Goal: Find contact information: Find contact information

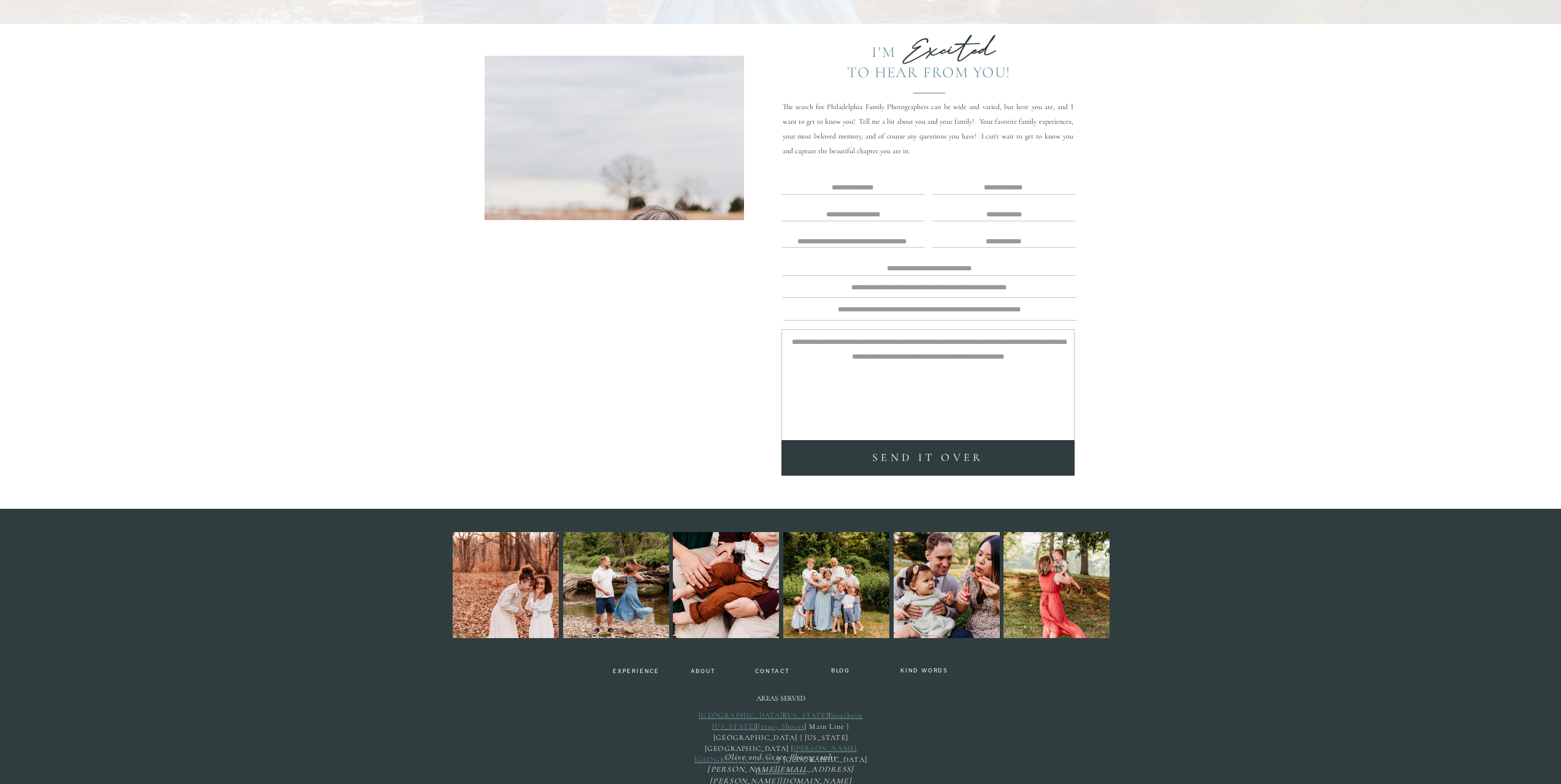
scroll to position [3147, 0]
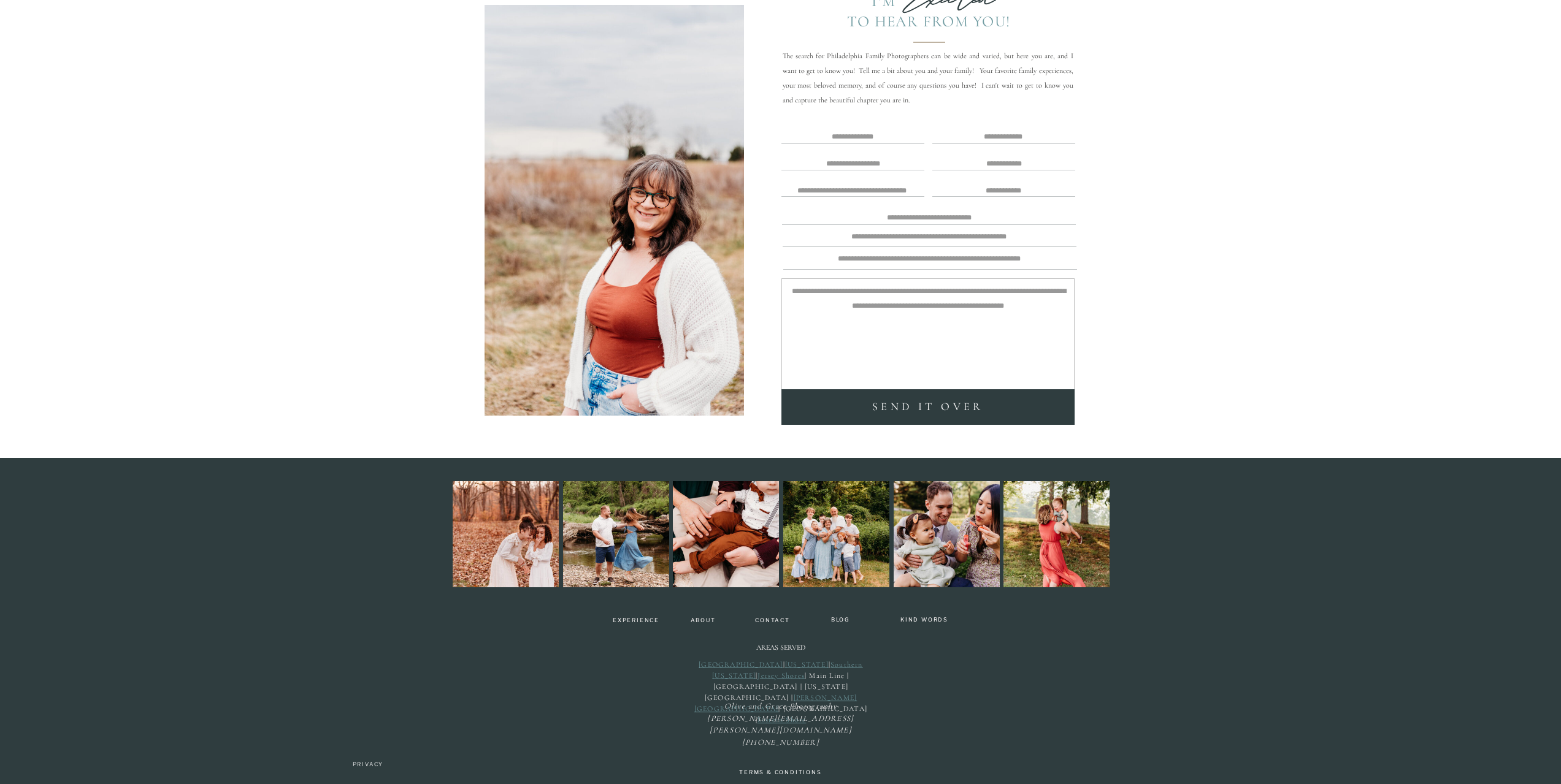
drag, startPoint x: 336, startPoint y: 584, endPoint x: 336, endPoint y: 471, distance: 113.0
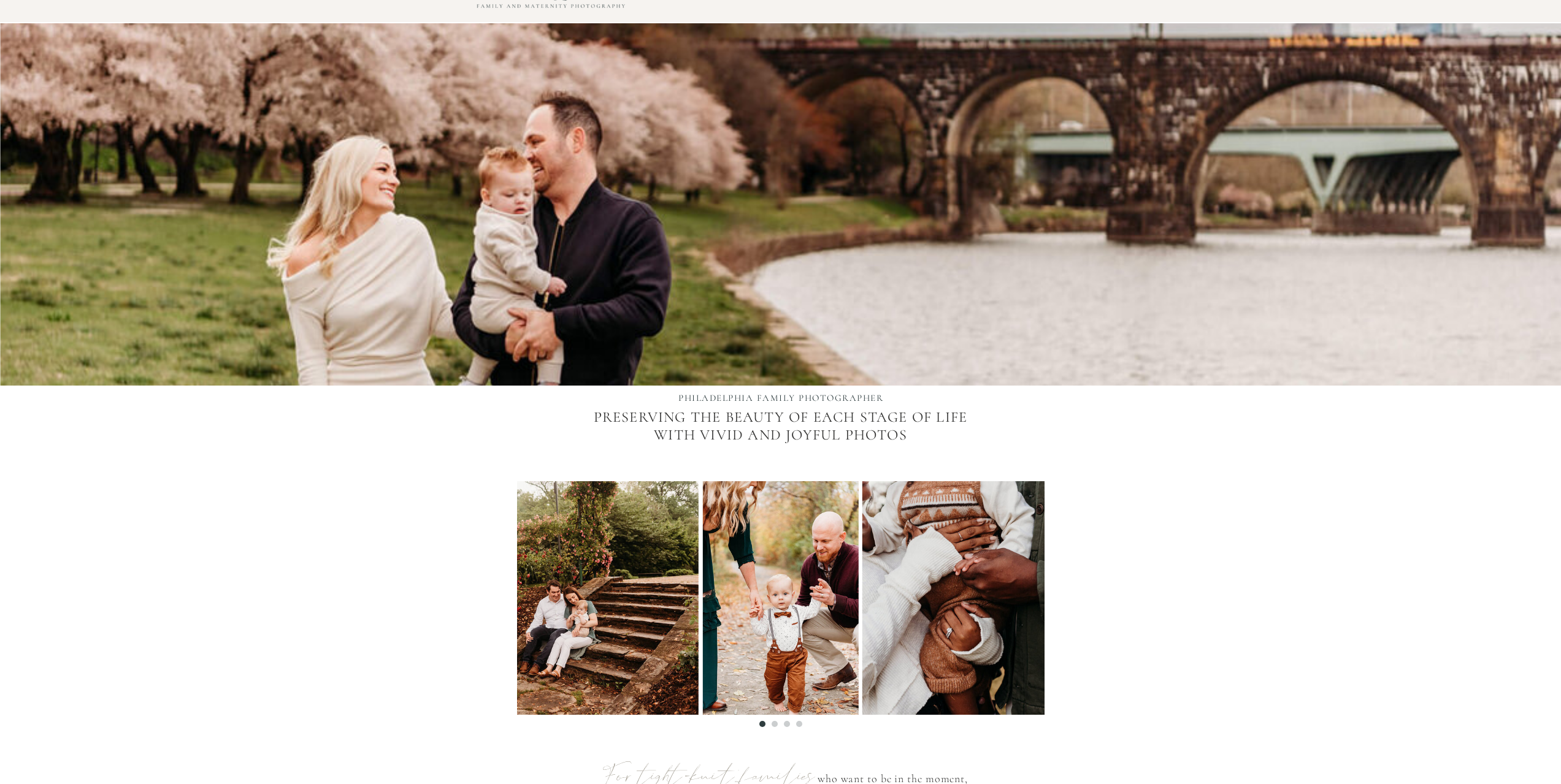
scroll to position [0, 0]
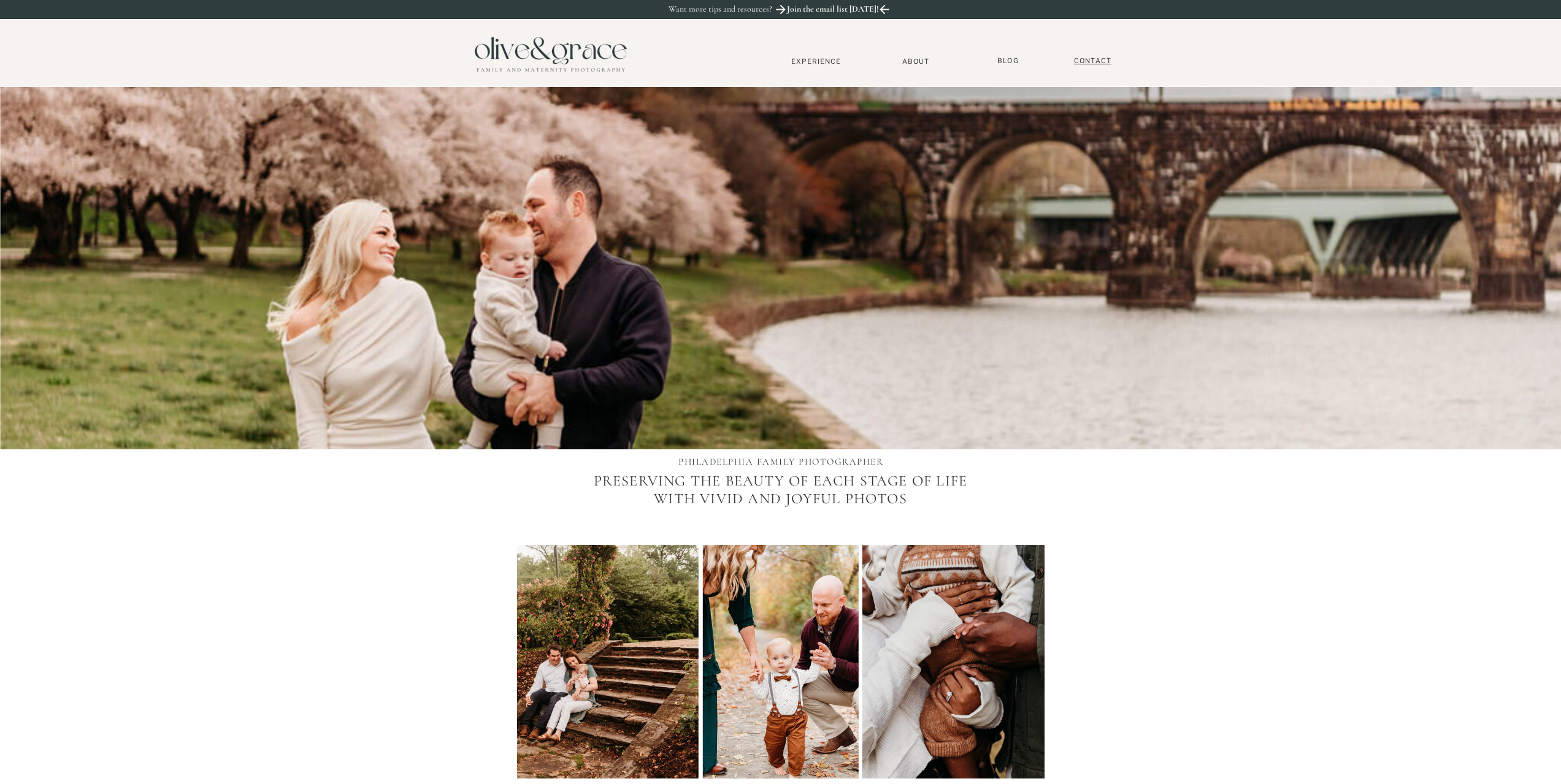
click at [1091, 60] on nav "Contact" at bounding box center [1093, 61] width 49 height 9
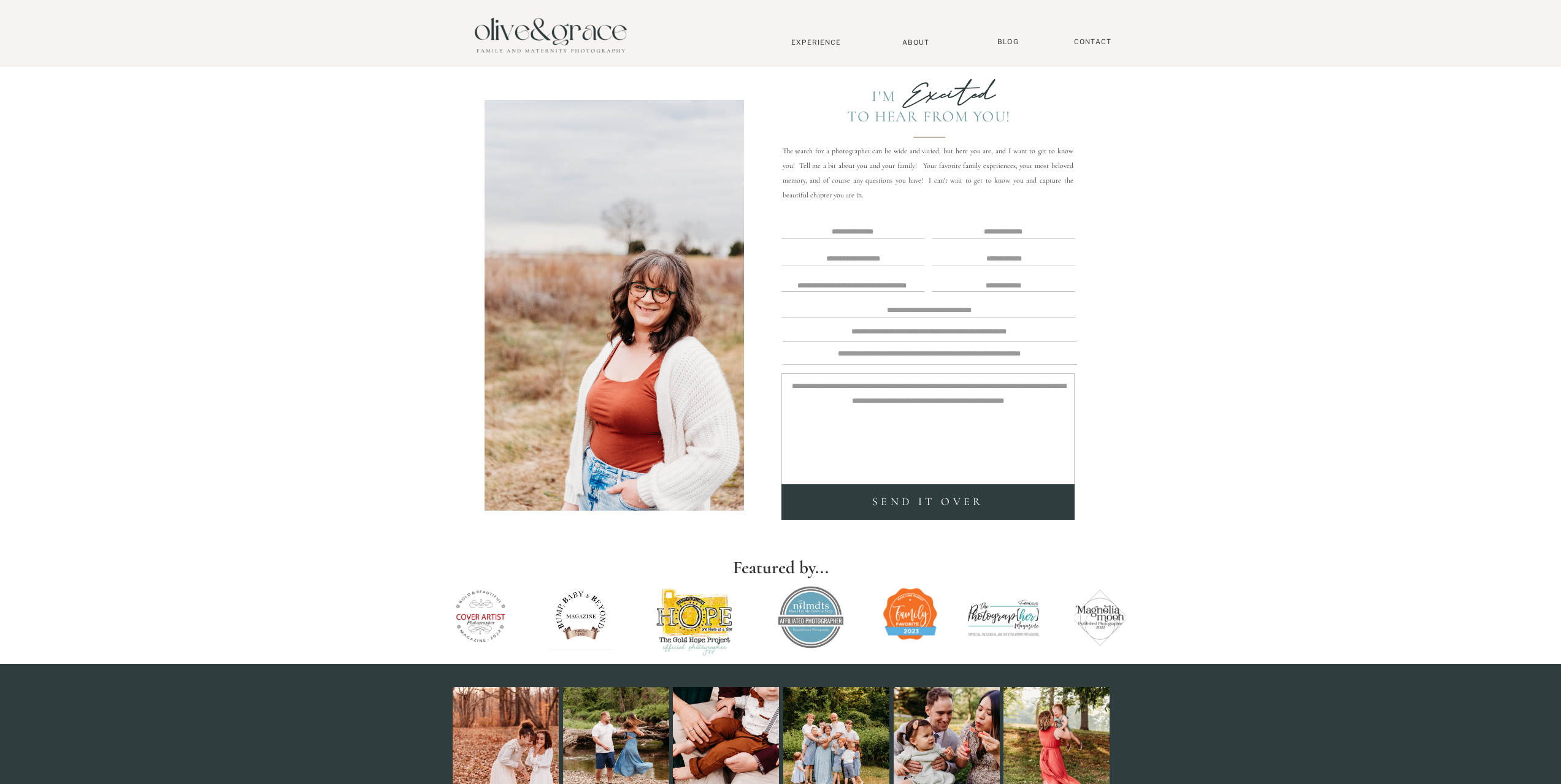
scroll to position [206, 0]
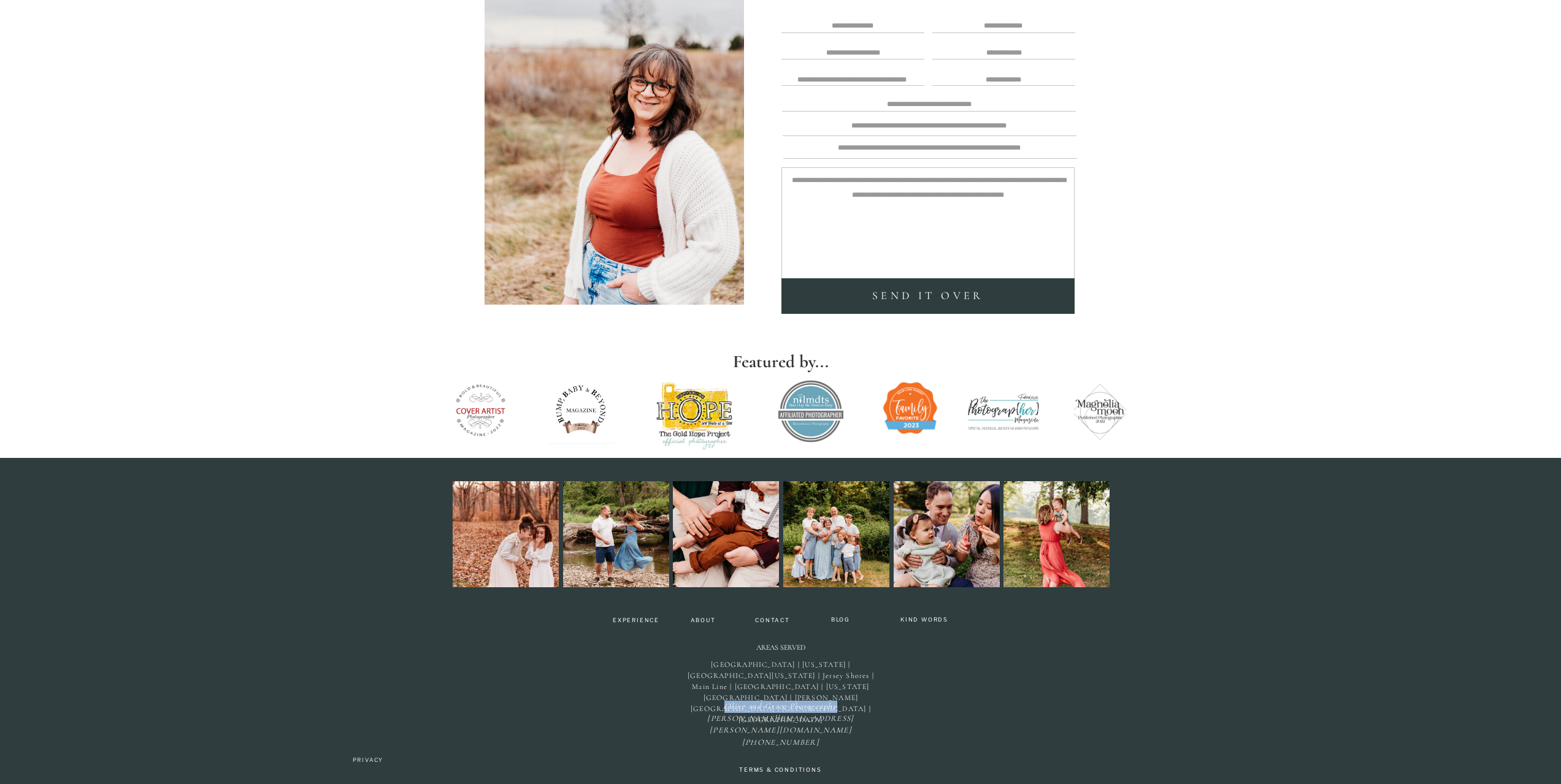
drag, startPoint x: 724, startPoint y: 702, endPoint x: 837, endPoint y: 703, distance: 113.0
click at [837, 703] on icon "Olive and Grace Photography kristi@olive-grace.com (302) 220-0181" at bounding box center [780, 724] width 147 height 46
click at [769, 768] on p "TERMS & CONDITIONS" at bounding box center [780, 771] width 102 height 10
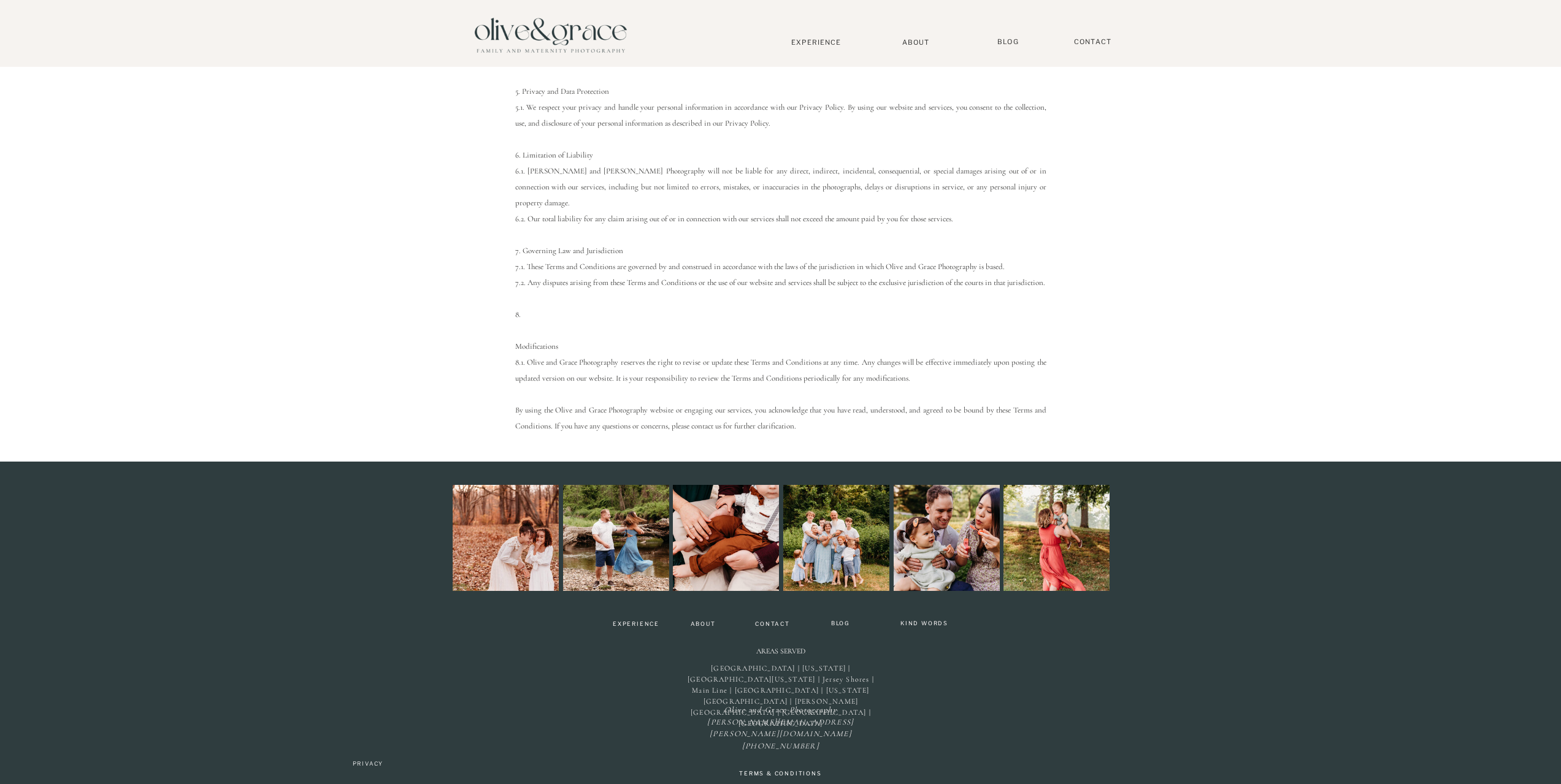
scroll to position [542, 0]
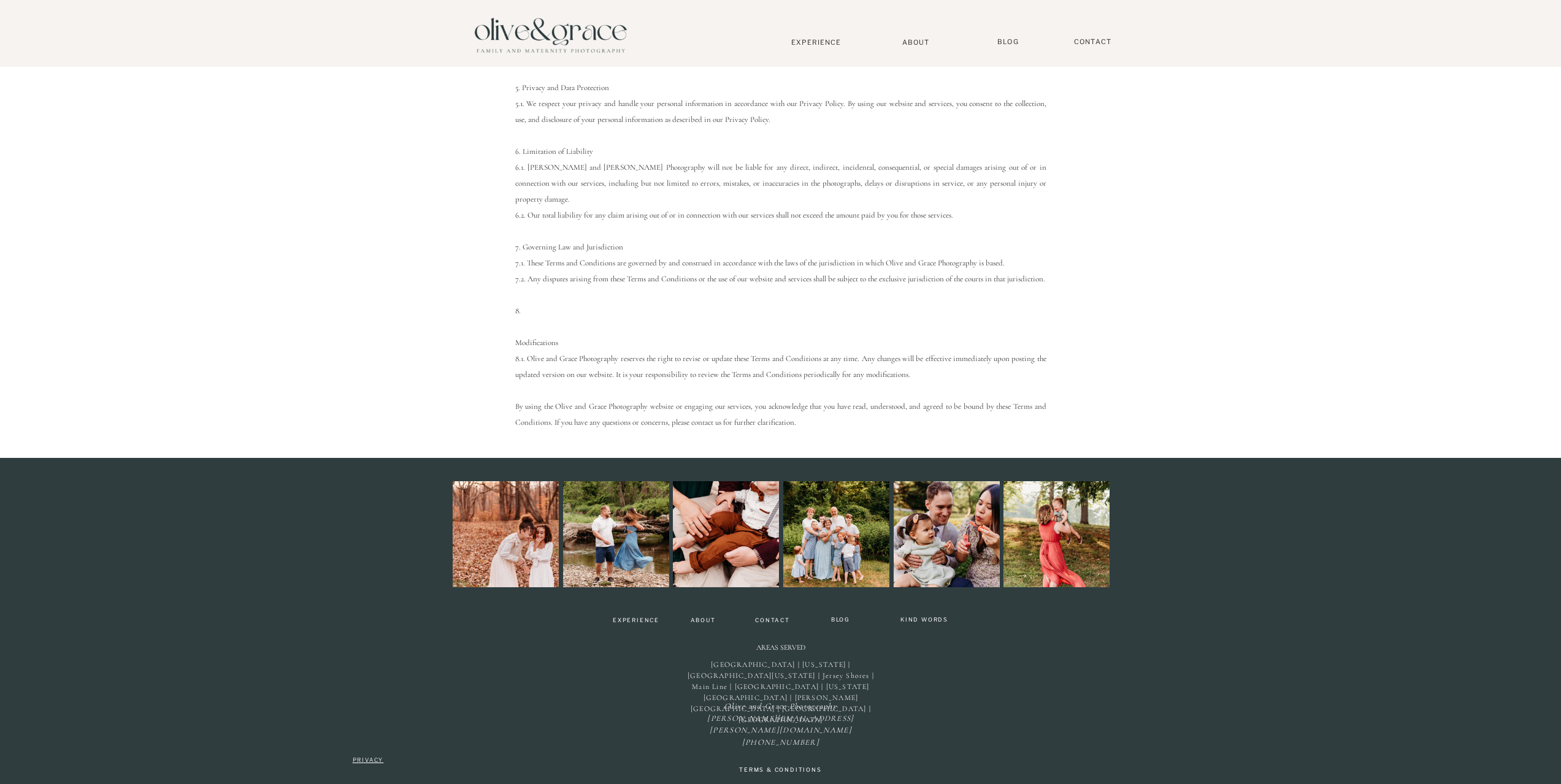
click at [366, 761] on p "Privacy" at bounding box center [368, 760] width 45 height 8
